Goal: Transaction & Acquisition: Download file/media

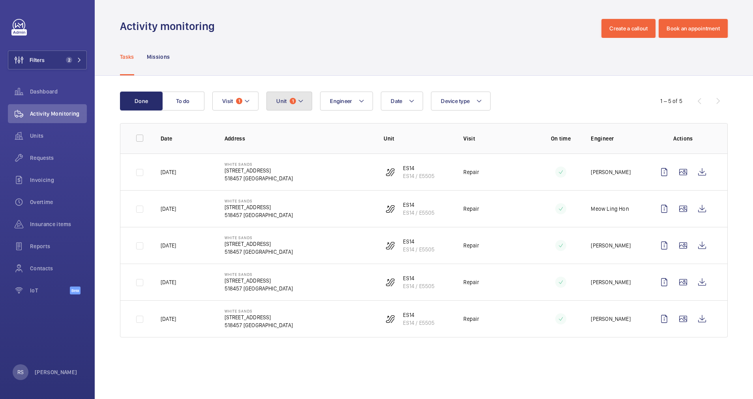
click at [299, 100] on mat-icon at bounding box center [301, 100] width 6 height 9
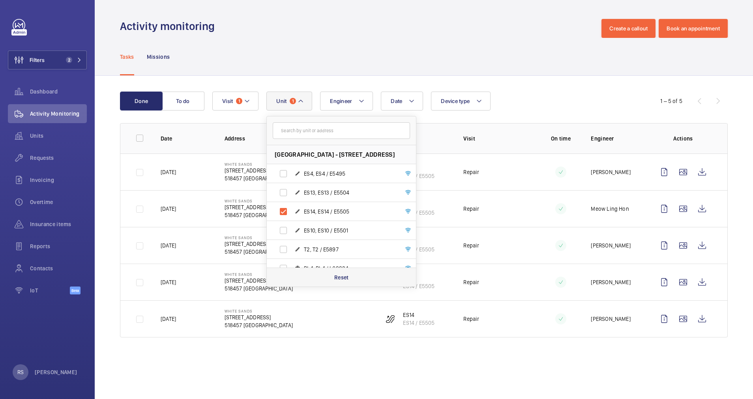
click at [339, 275] on p "Reset" at bounding box center [341, 277] width 15 height 8
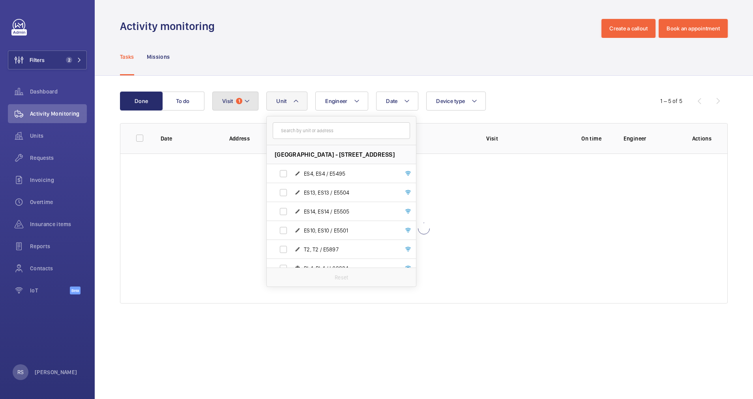
click at [248, 98] on mat-icon at bounding box center [247, 100] width 6 height 9
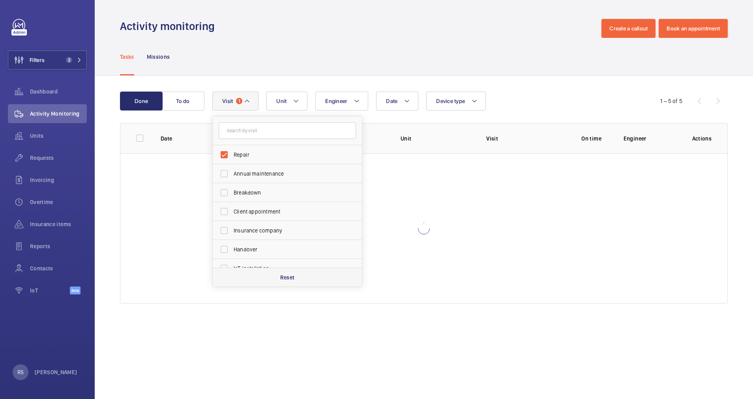
click at [298, 277] on div "Reset" at bounding box center [287, 277] width 149 height 19
checkbox input "false"
click at [78, 61] on mat-icon at bounding box center [79, 60] width 5 height 5
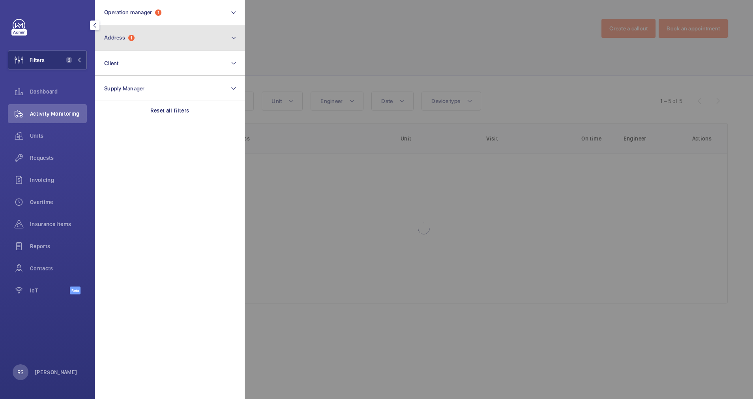
click at [166, 37] on button "Address 1" at bounding box center [170, 37] width 150 height 25
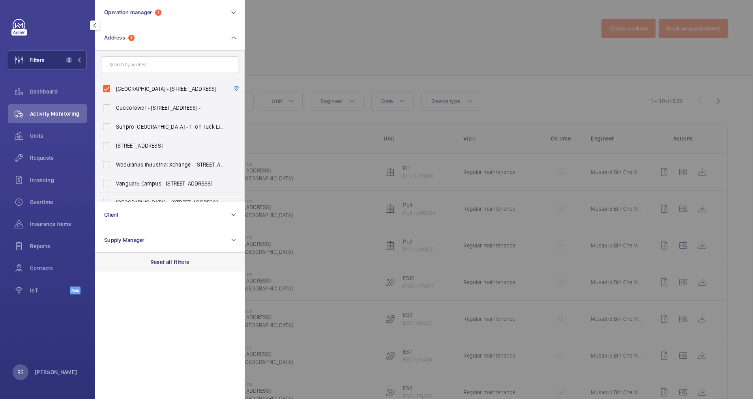
click at [188, 264] on p "Reset all filters" at bounding box center [169, 262] width 39 height 8
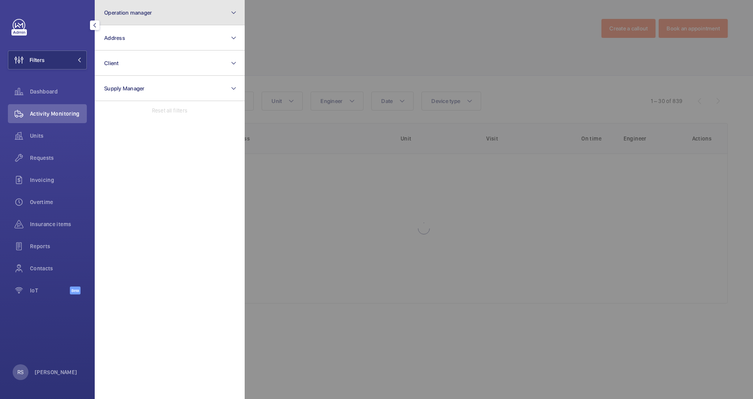
click at [180, 10] on button "Operation manager" at bounding box center [170, 12] width 150 height 25
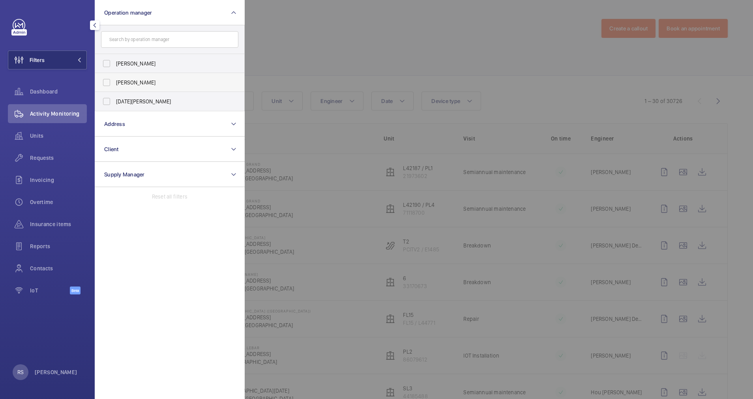
click at [167, 81] on span "[PERSON_NAME]" at bounding box center [170, 83] width 109 height 8
click at [114, 81] on input "[PERSON_NAME]" at bounding box center [107, 83] width 16 height 16
checkbox input "true"
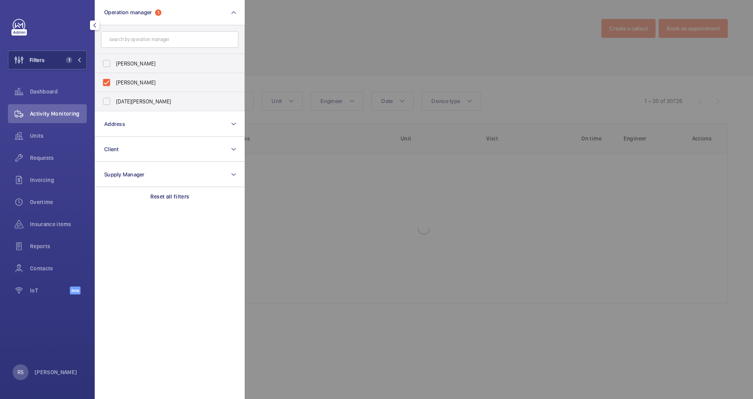
click at [336, 28] on div at bounding box center [621, 199] width 753 height 399
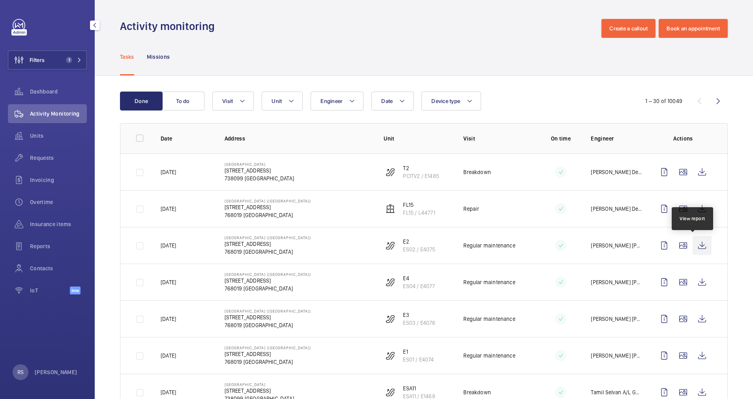
click at [697, 247] on wm-front-icon-button at bounding box center [702, 245] width 19 height 19
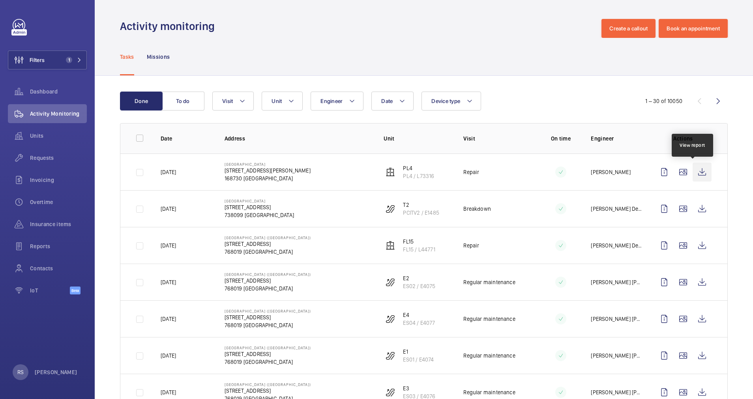
click at [698, 168] on wm-front-icon-button at bounding box center [702, 172] width 19 height 19
